Goal: Information Seeking & Learning: Learn about a topic

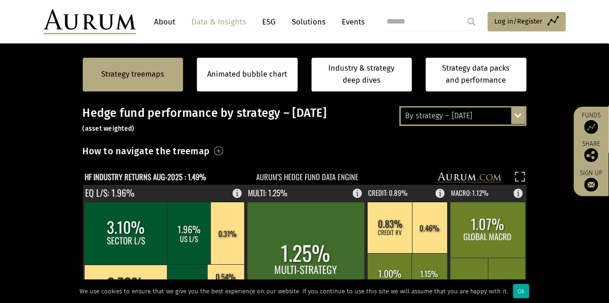
scroll to position [198, 0]
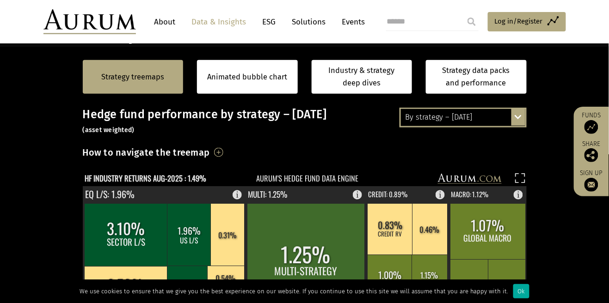
click at [521, 121] on div "By strategy – August 2025 By strategy – August 2025 By strategy – year to date …" at bounding box center [462, 117] width 127 height 19
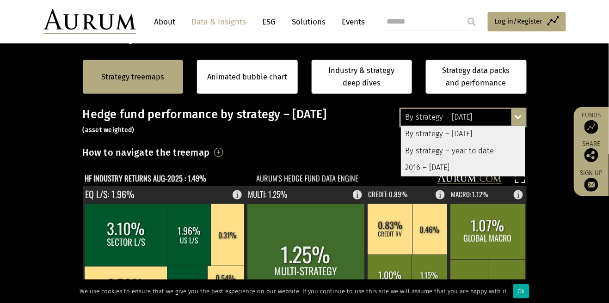
click at [490, 149] on div "By strategy – year to date" at bounding box center [463, 151] width 124 height 17
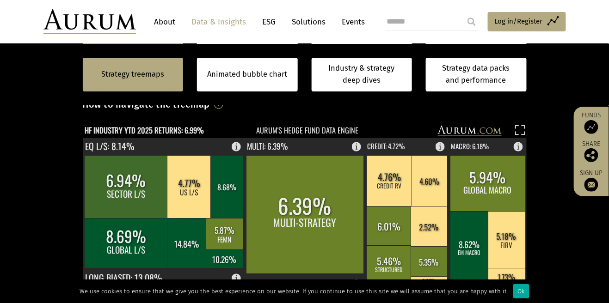
scroll to position [246, 0]
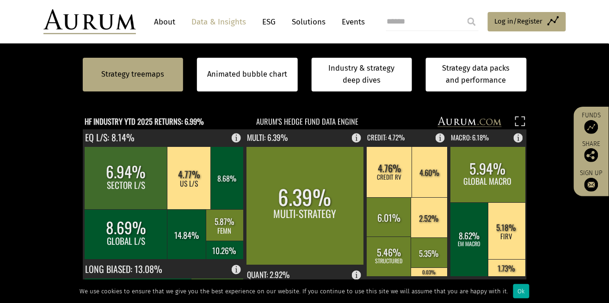
scroll to position [256, 0]
click at [220, 191] on rect at bounding box center [227, 177] width 33 height 63
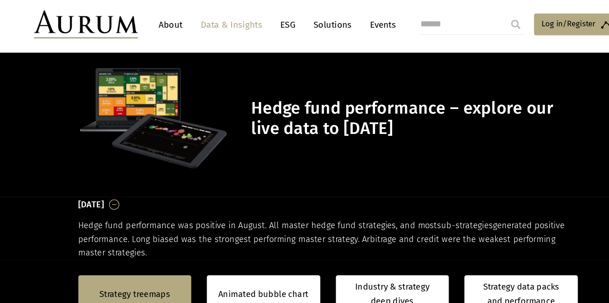
scroll to position [0, 0]
